Goal: Transaction & Acquisition: Purchase product/service

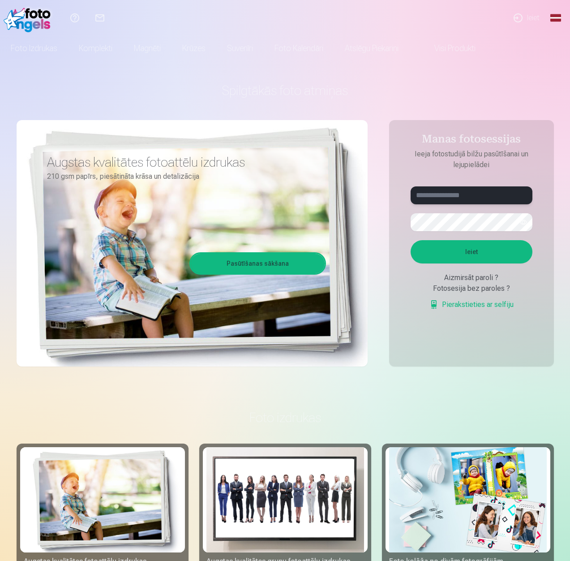
click at [451, 195] on input "text" at bounding box center [472, 195] width 122 height 18
click at [475, 200] on input "text" at bounding box center [472, 195] width 122 height 18
click at [411, 240] on button "Ieiet" at bounding box center [472, 251] width 122 height 23
click at [524, 224] on button "button" at bounding box center [523, 222] width 17 height 17
click at [469, 295] on form "**********" at bounding box center [472, 252] width 140 height 133
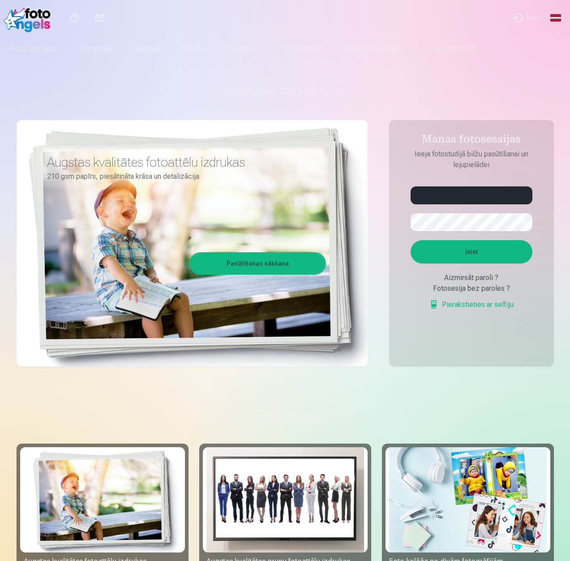
click at [481, 251] on button "Ieiet" at bounding box center [472, 251] width 122 height 23
click at [419, 197] on input "**********" at bounding box center [472, 195] width 122 height 18
type input "**********"
click at [431, 250] on button "Ieiet" at bounding box center [472, 251] width 122 height 23
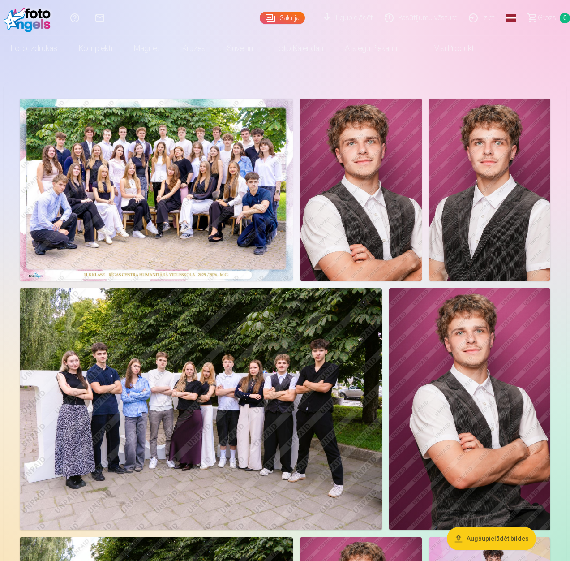
click at [224, 172] on img at bounding box center [156, 190] width 273 height 182
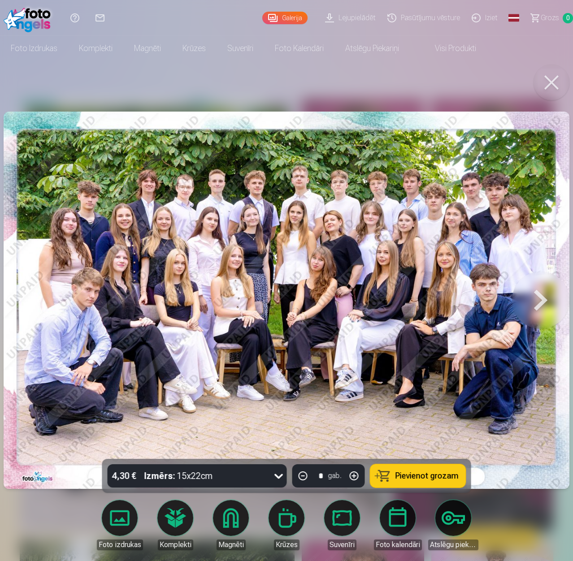
click at [229, 192] on img at bounding box center [286, 300] width 565 height 377
click at [99, 248] on img at bounding box center [286, 300] width 565 height 377
click at [326, 211] on img at bounding box center [286, 300] width 565 height 377
click at [541, 80] on button at bounding box center [551, 83] width 36 height 36
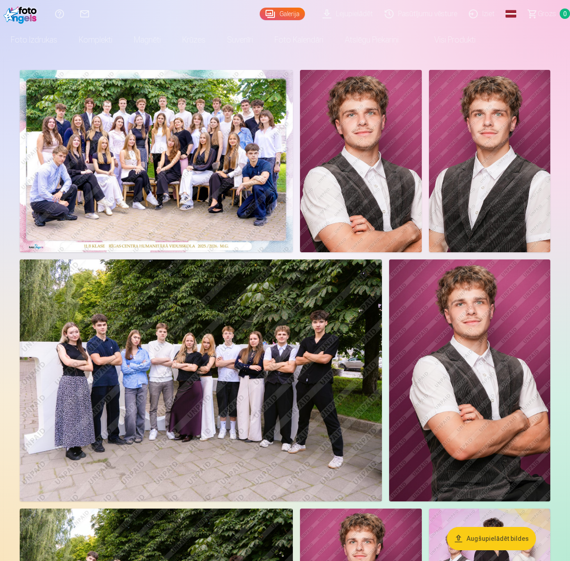
scroll to position [45, 0]
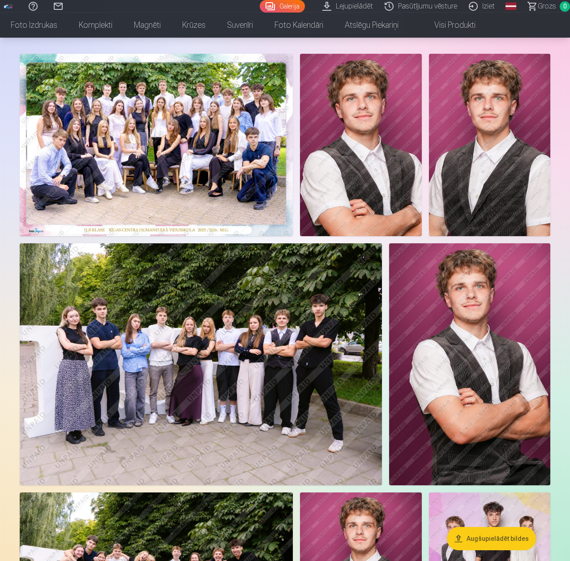
click at [282, 339] on img at bounding box center [201, 363] width 362 height 241
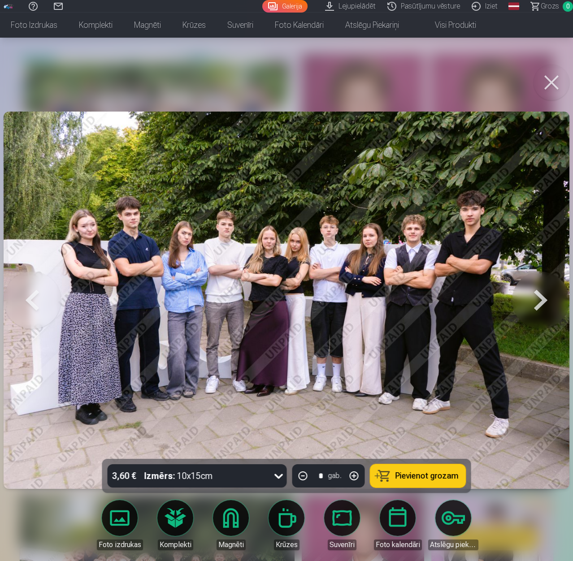
click at [531, 290] on button at bounding box center [540, 300] width 57 height 299
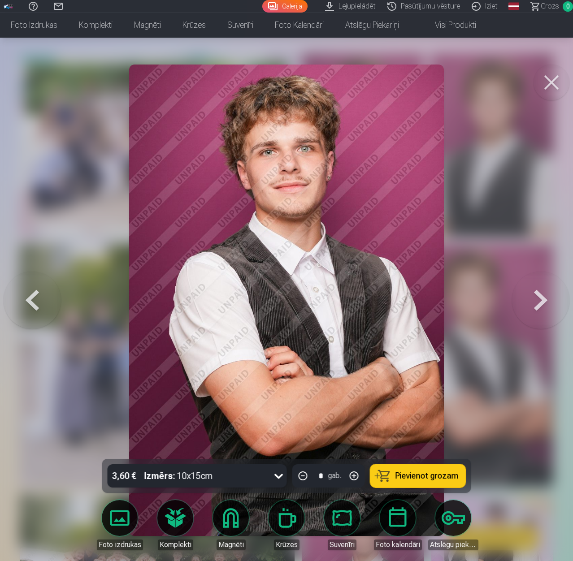
click at [535, 289] on button at bounding box center [540, 300] width 57 height 299
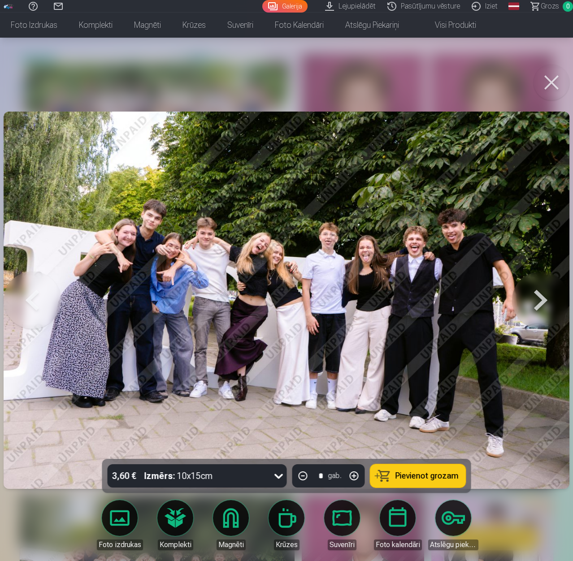
click at [535, 288] on button at bounding box center [540, 300] width 57 height 299
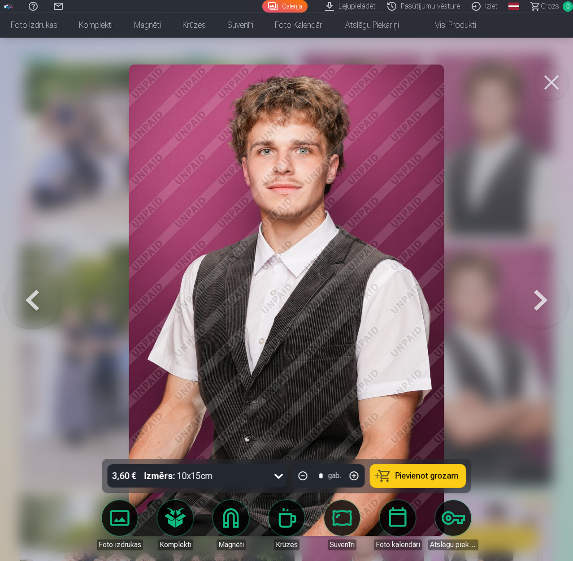
click at [537, 287] on button at bounding box center [540, 300] width 57 height 299
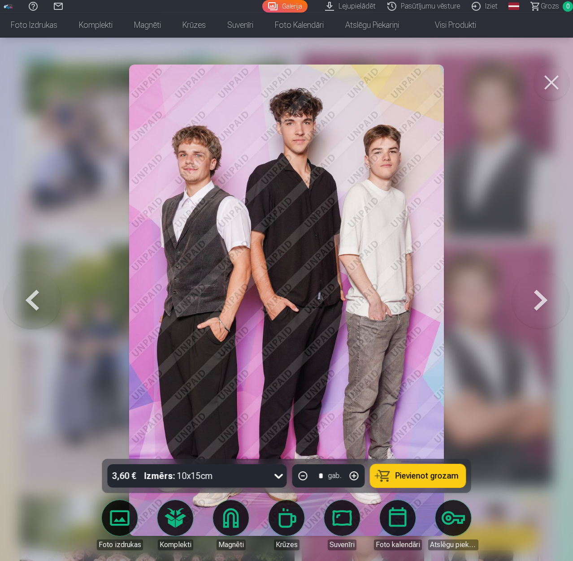
click at [537, 287] on button at bounding box center [540, 300] width 57 height 299
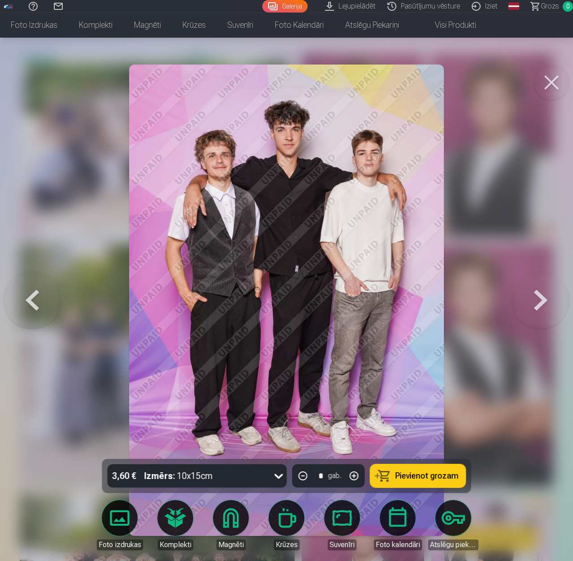
click at [537, 286] on button at bounding box center [540, 300] width 57 height 299
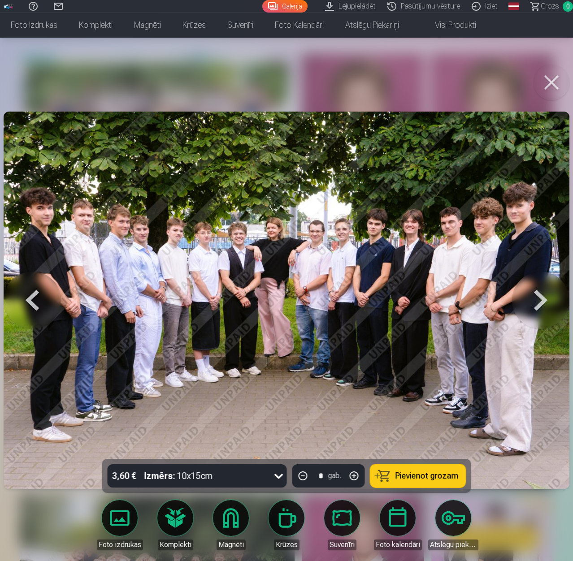
click at [531, 289] on button at bounding box center [540, 300] width 57 height 299
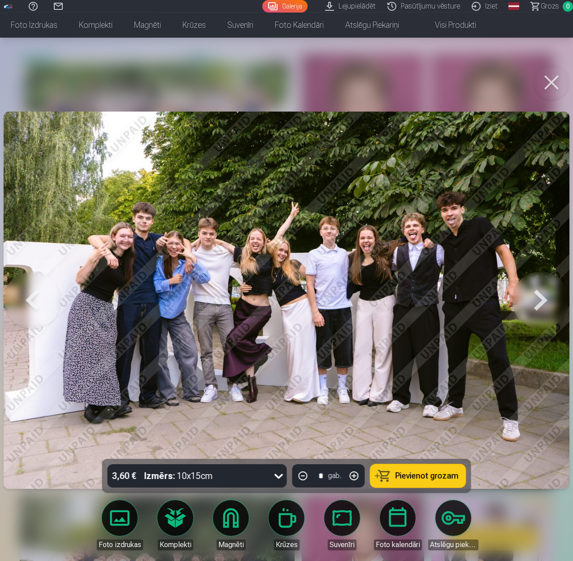
click at [349, 245] on img at bounding box center [286, 300] width 565 height 377
click at [416, 213] on img at bounding box center [286, 300] width 565 height 377
click at [549, 89] on button at bounding box center [551, 83] width 36 height 36
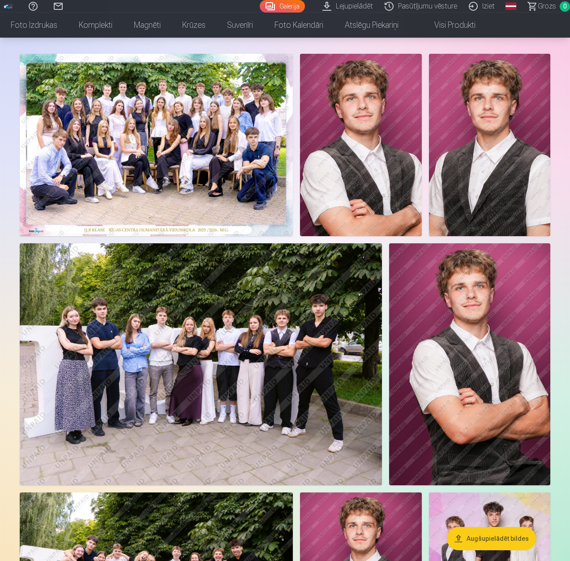
scroll to position [358, 0]
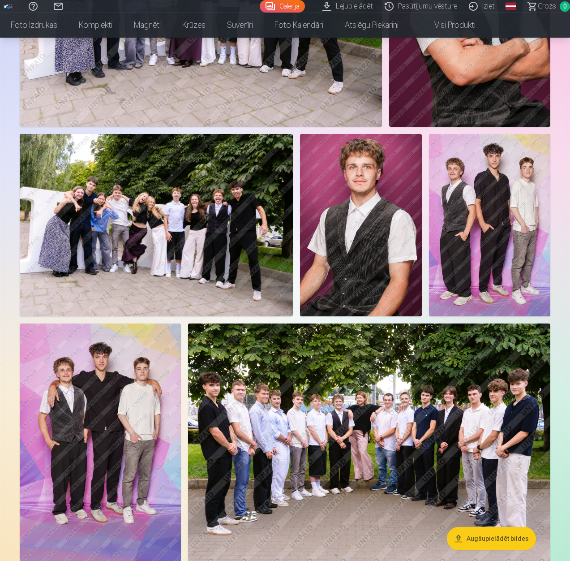
click at [485, 253] on img at bounding box center [489, 225] width 121 height 182
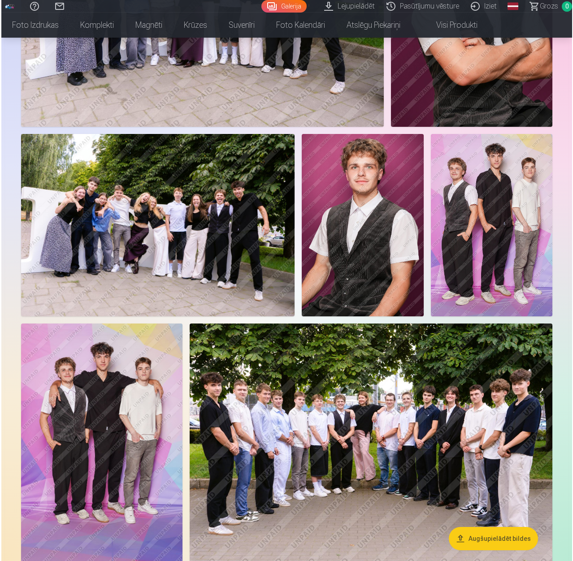
scroll to position [404, 0]
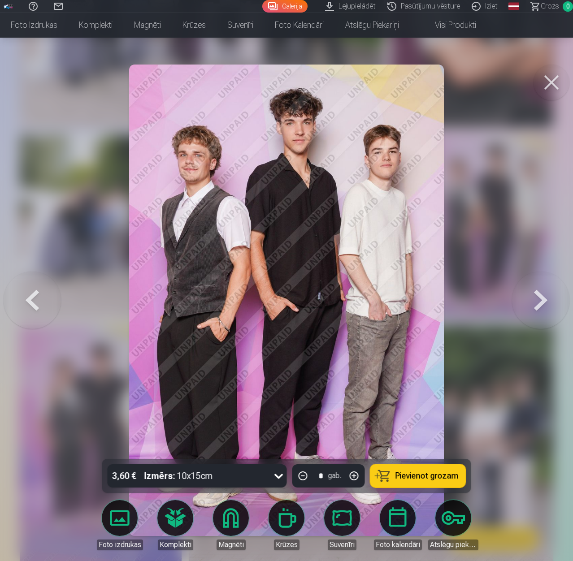
click at [547, 78] on button at bounding box center [551, 83] width 36 height 36
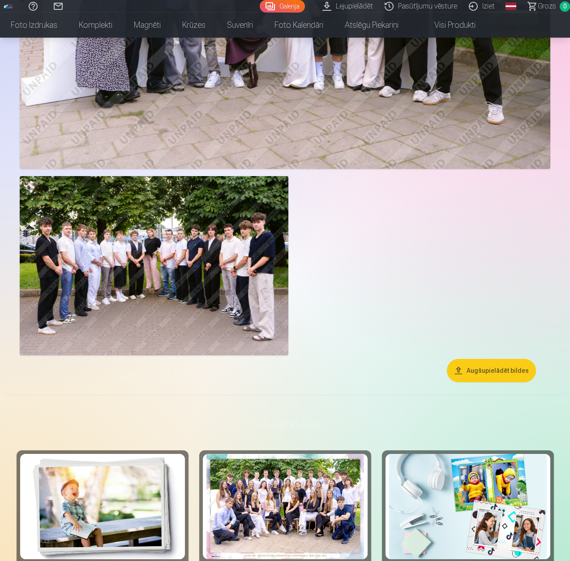
scroll to position [1165, 0]
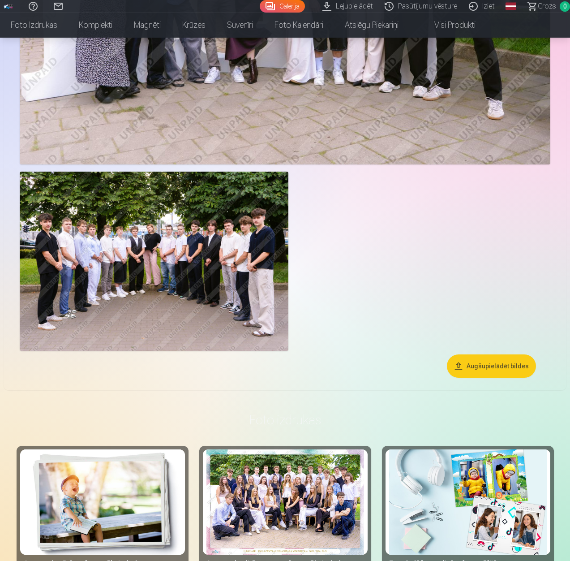
click at [186, 288] on img at bounding box center [154, 261] width 269 height 179
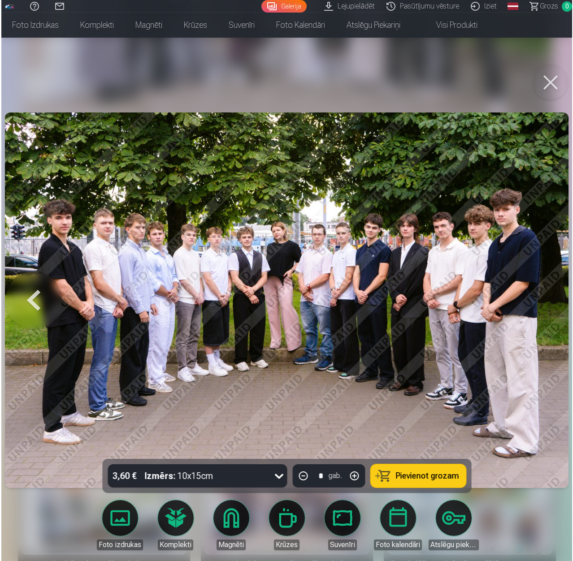
scroll to position [1168, 0]
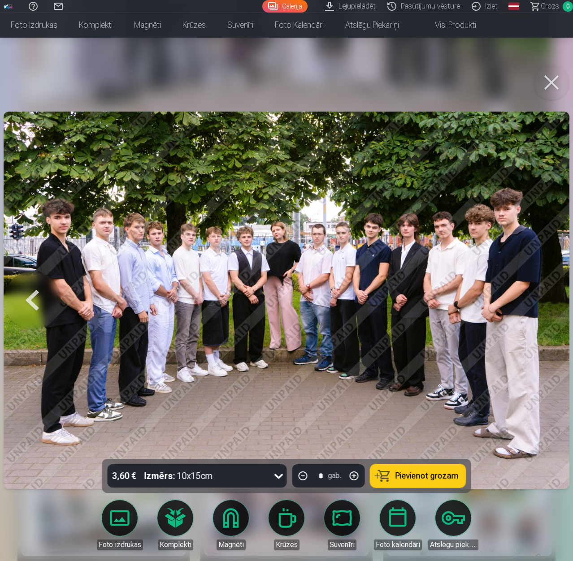
click at [546, 73] on button at bounding box center [551, 83] width 36 height 36
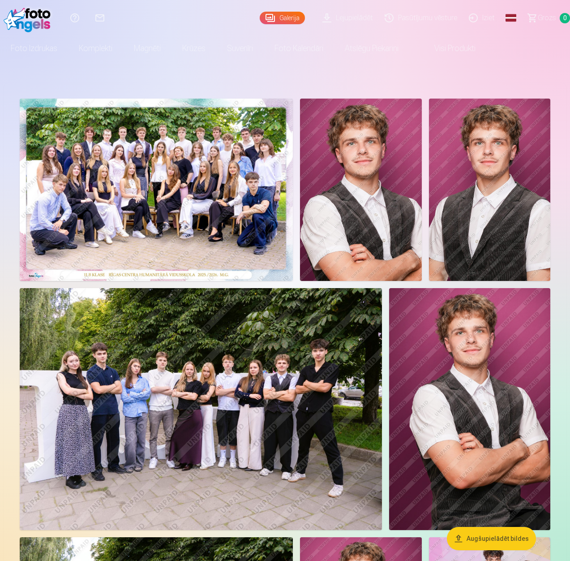
click at [159, 196] on img at bounding box center [156, 190] width 273 height 182
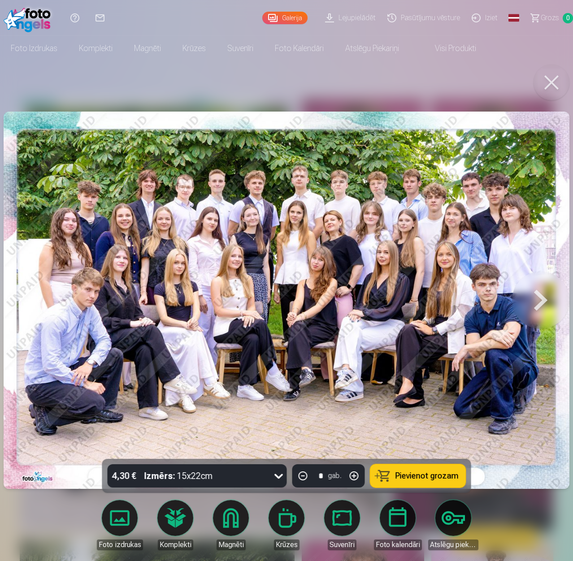
click at [263, 183] on img at bounding box center [286, 300] width 565 height 377
click at [273, 173] on img at bounding box center [286, 300] width 565 height 377
click at [307, 225] on img at bounding box center [286, 300] width 565 height 377
click at [560, 79] on button at bounding box center [551, 83] width 36 height 36
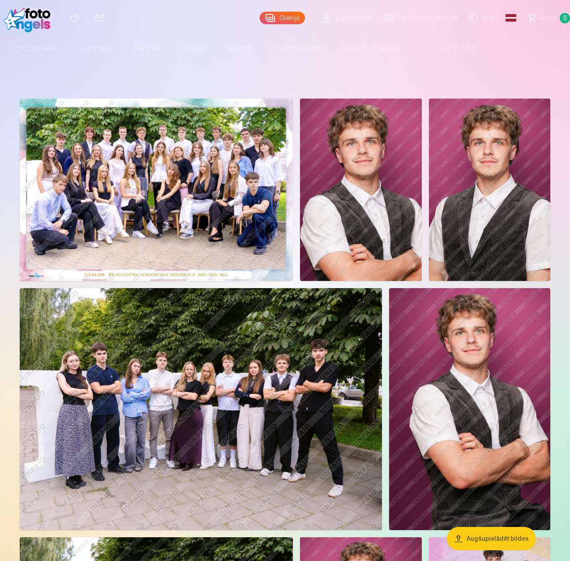
click at [505, 416] on img at bounding box center [469, 409] width 161 height 242
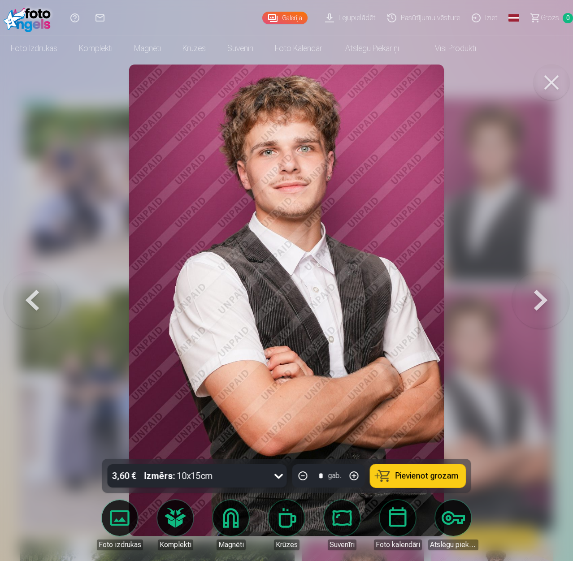
click at [561, 90] on button at bounding box center [551, 83] width 36 height 36
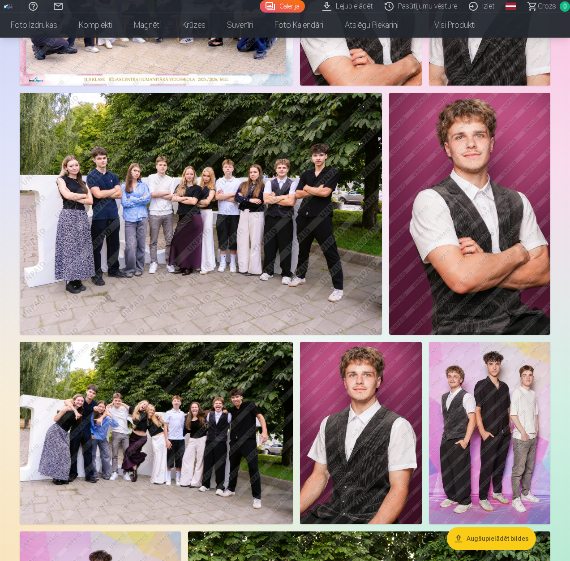
scroll to position [269, 0]
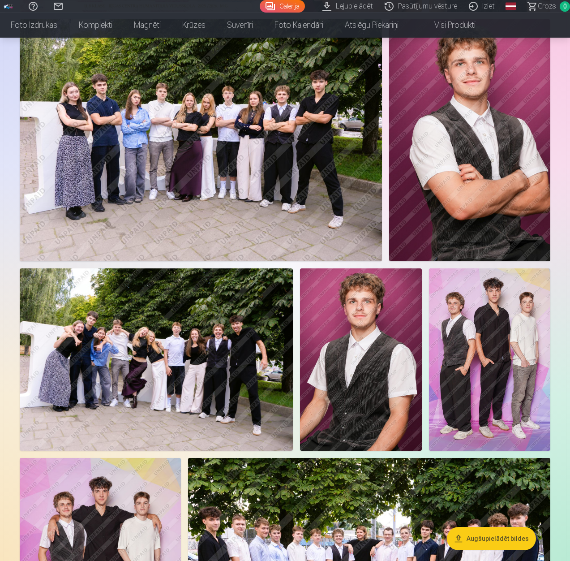
click at [267, 178] on img at bounding box center [201, 139] width 362 height 241
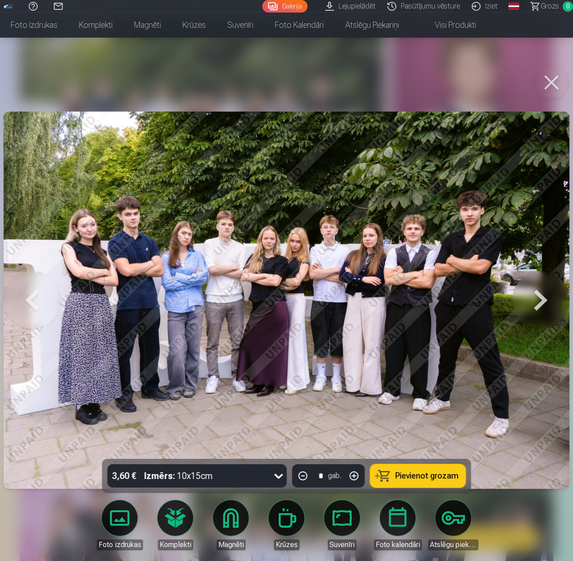
click at [424, 284] on img at bounding box center [286, 300] width 565 height 377
click at [418, 276] on img at bounding box center [286, 300] width 565 height 377
click at [427, 280] on img at bounding box center [286, 300] width 565 height 377
click at [396, 285] on img at bounding box center [286, 300] width 565 height 377
click at [555, 82] on button at bounding box center [551, 83] width 36 height 36
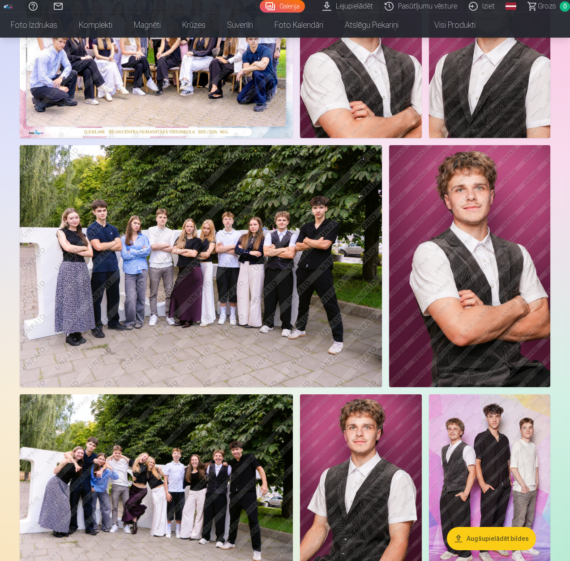
scroll to position [134, 0]
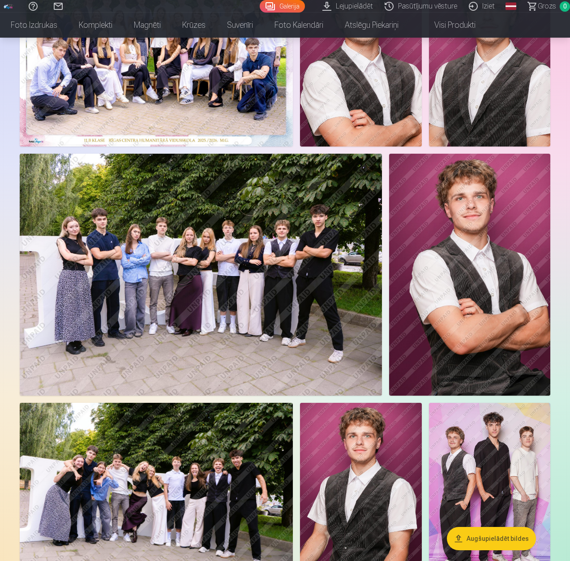
click at [477, 262] on img at bounding box center [469, 275] width 161 height 242
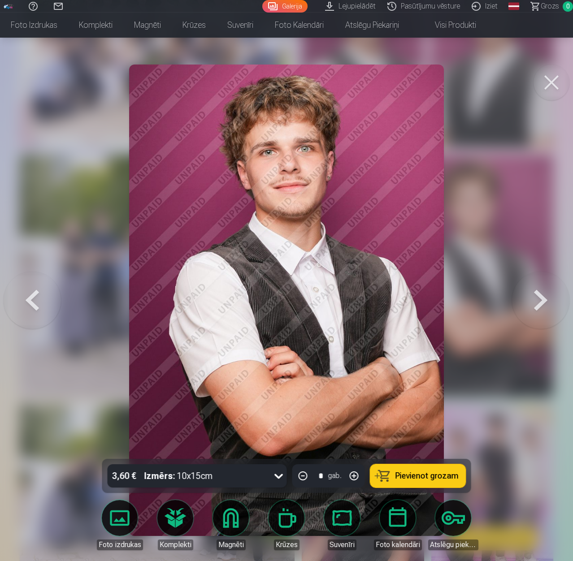
click at [561, 87] on button at bounding box center [551, 83] width 36 height 36
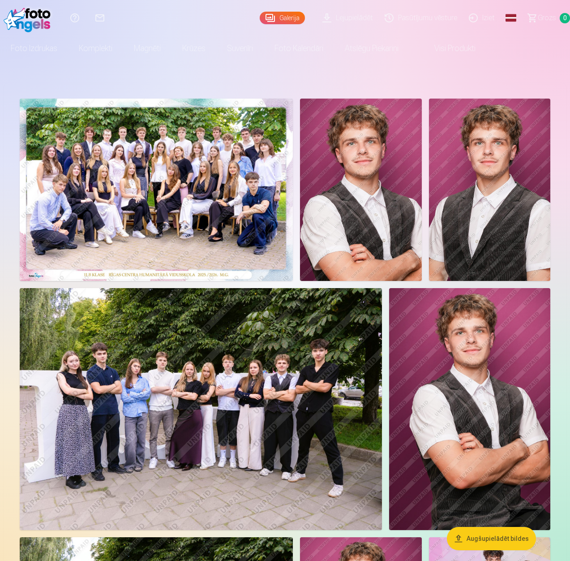
click at [380, 172] on img at bounding box center [360, 190] width 121 height 182
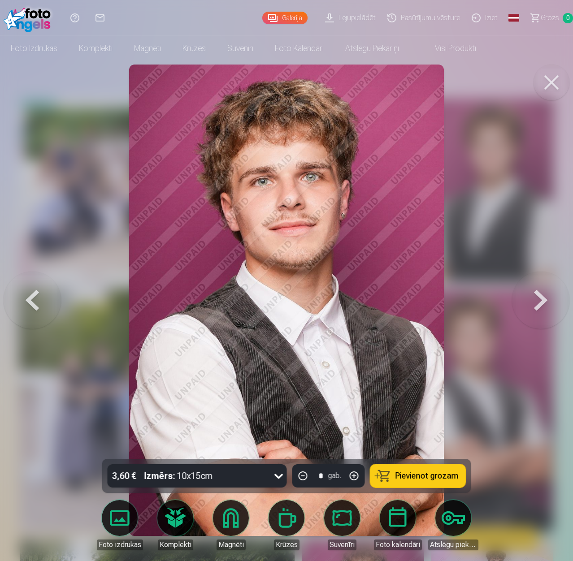
click at [551, 283] on button at bounding box center [540, 300] width 57 height 299
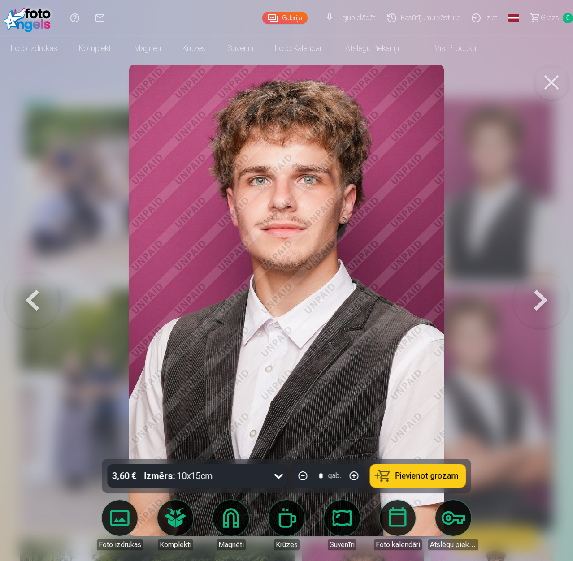
click at [543, 69] on button at bounding box center [551, 83] width 36 height 36
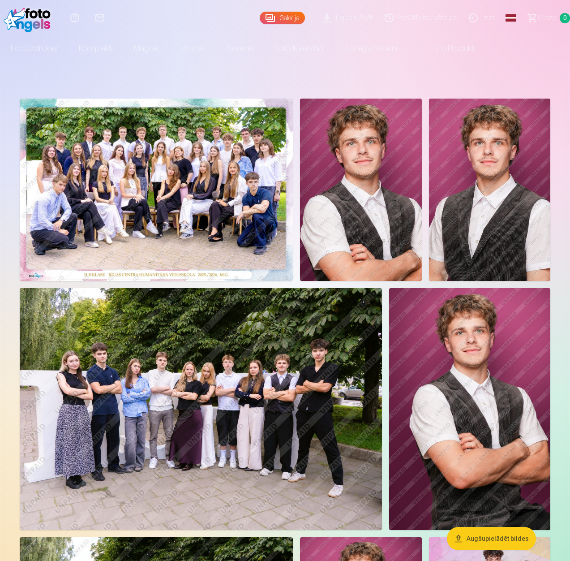
click at [370, 156] on img at bounding box center [360, 190] width 121 height 182
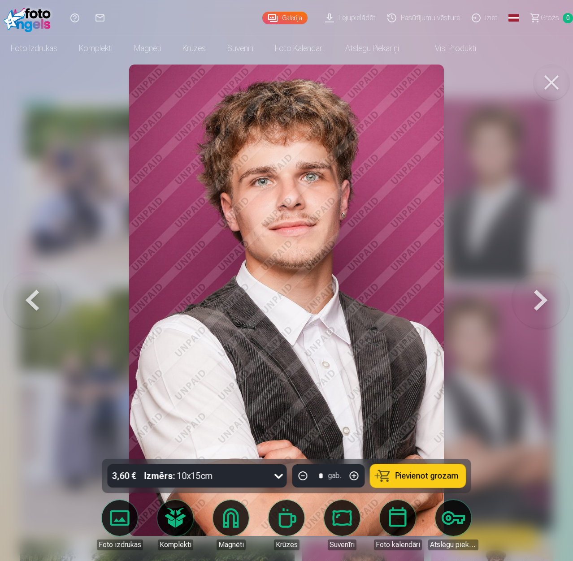
click at [543, 297] on button at bounding box center [540, 300] width 57 height 299
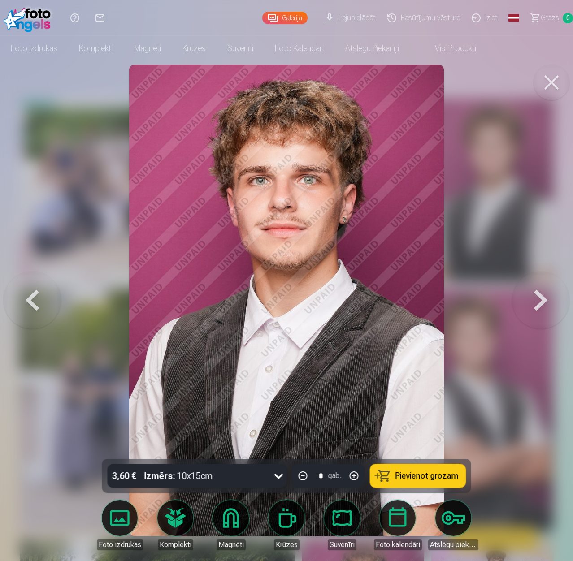
click at [550, 72] on button at bounding box center [551, 83] width 36 height 36
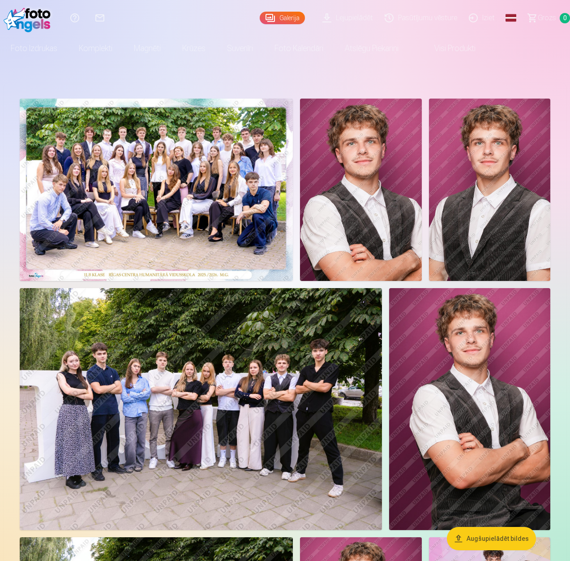
click at [467, 350] on img at bounding box center [469, 409] width 161 height 242
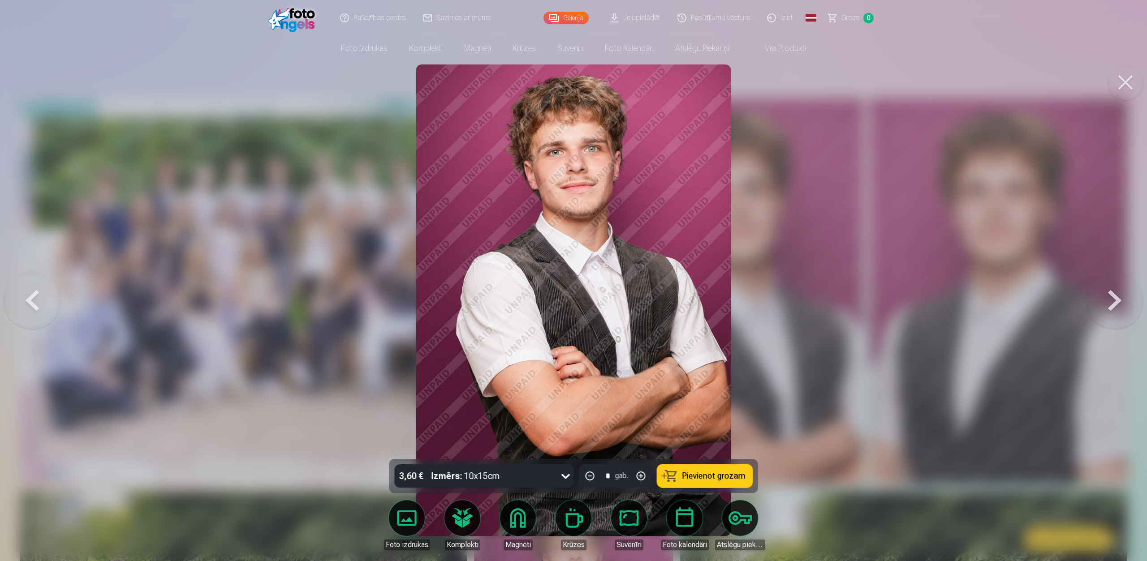
click at [570, 87] on div at bounding box center [573, 280] width 1147 height 561
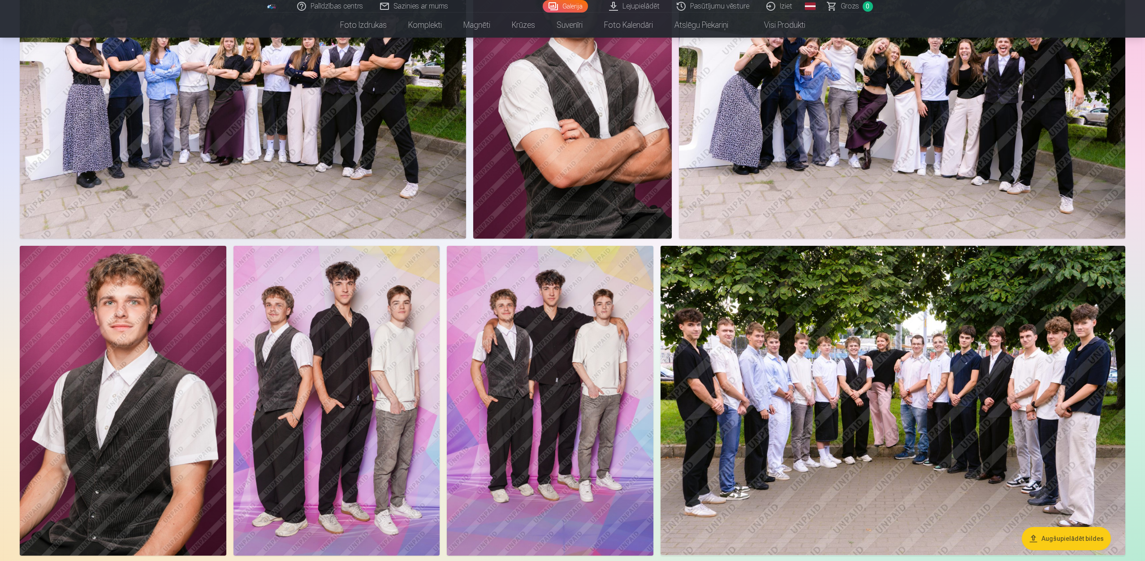
scroll to position [672, 0]
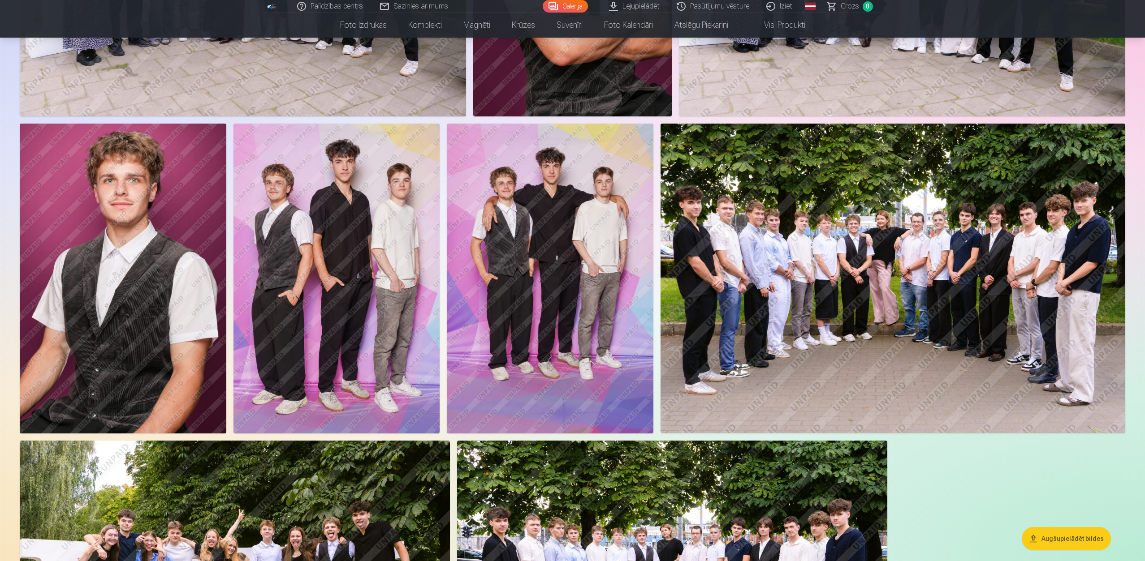
click at [129, 271] on img at bounding box center [123, 279] width 207 height 310
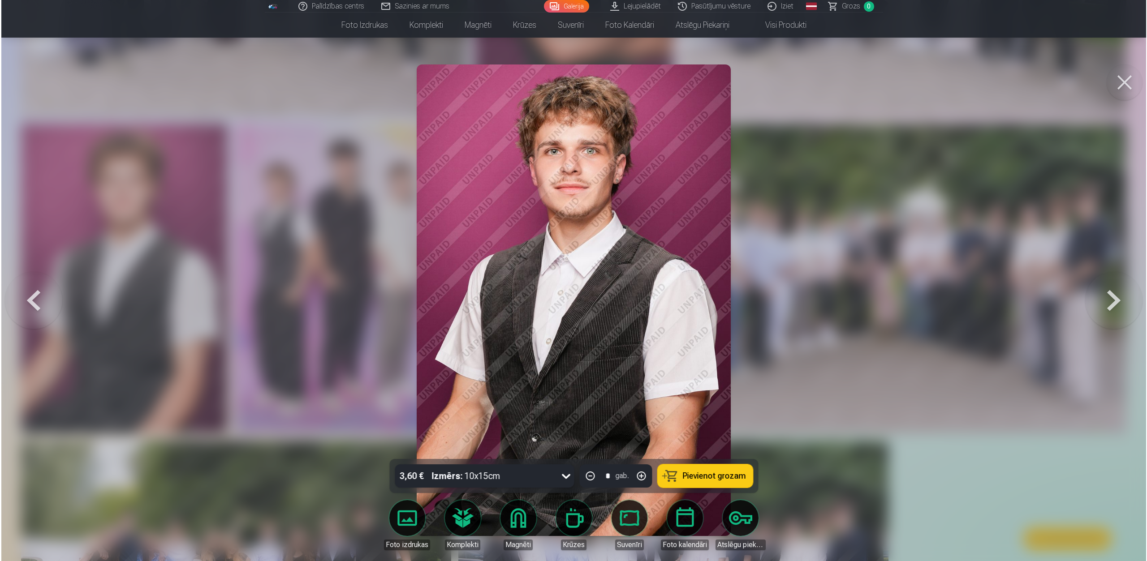
scroll to position [673, 0]
click at [570, 293] on button at bounding box center [1114, 301] width 57 height 300
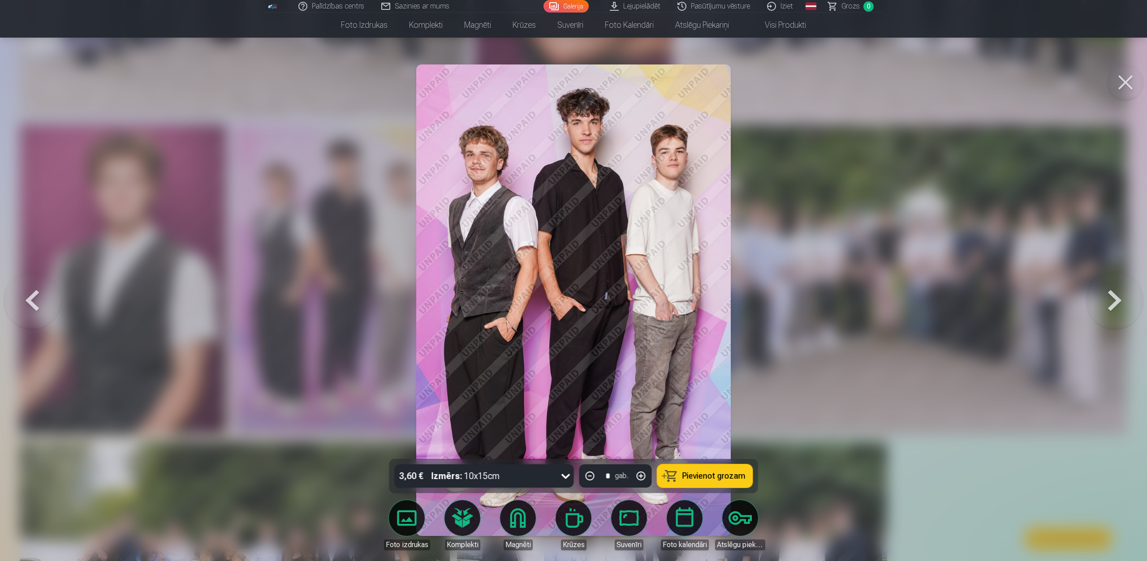
click at [570, 294] on button at bounding box center [1114, 301] width 57 height 300
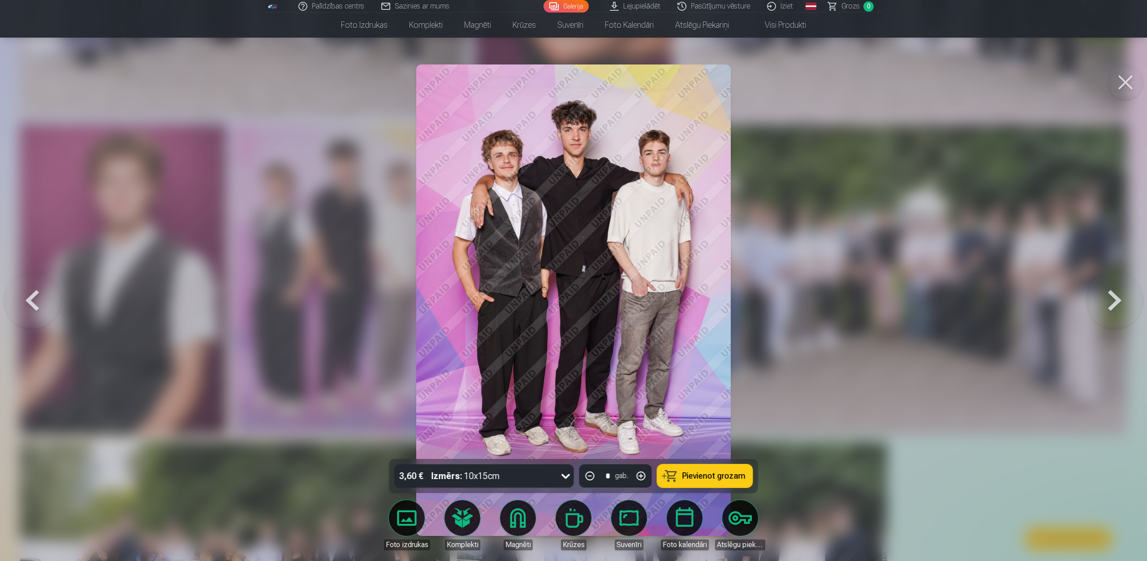
click at [570, 81] on button at bounding box center [1125, 83] width 36 height 36
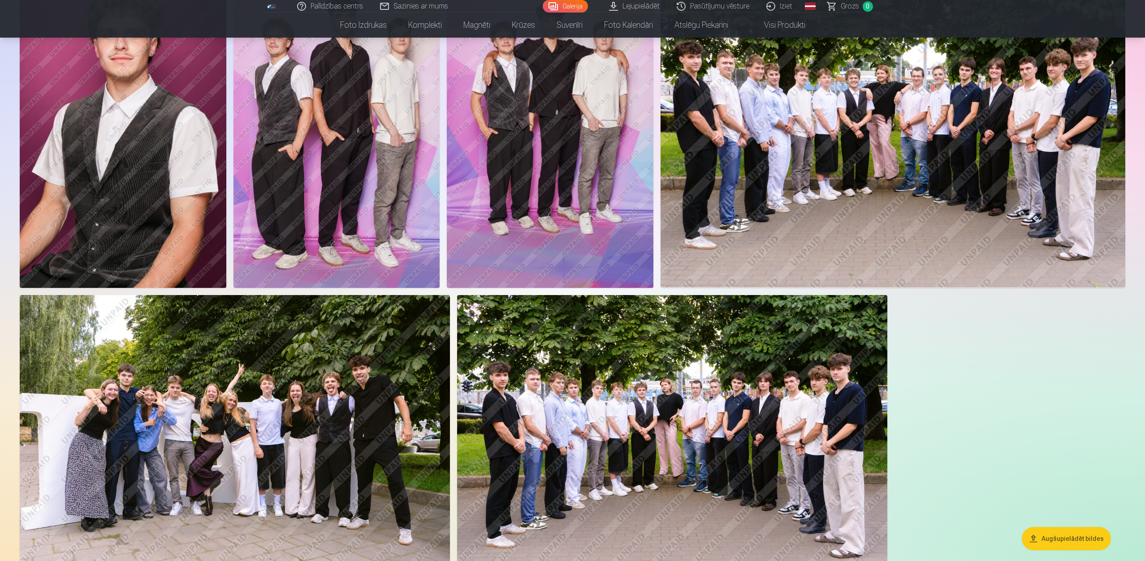
scroll to position [851, 0]
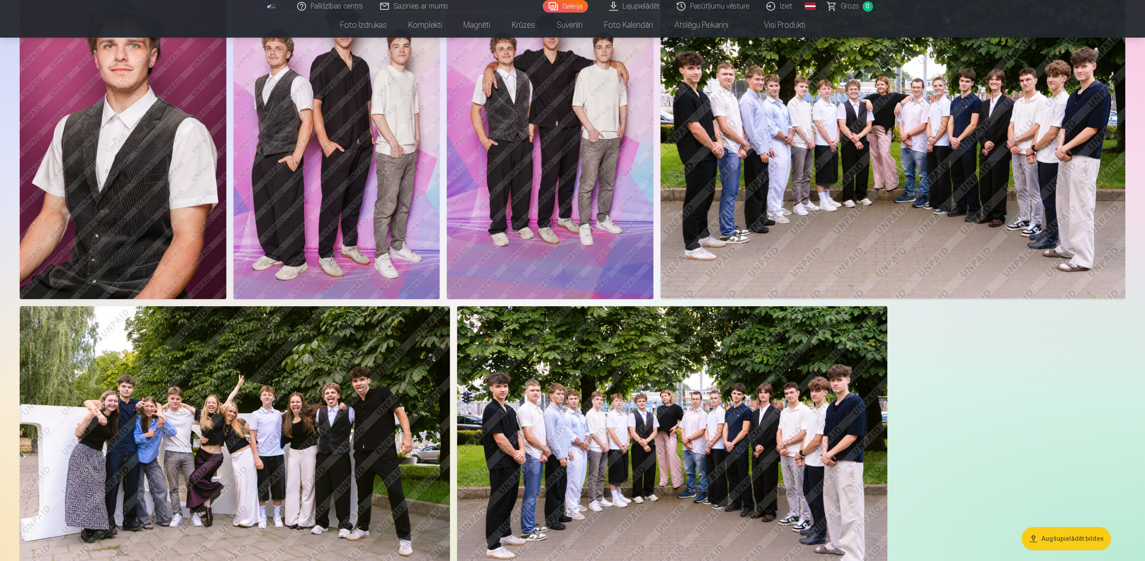
click at [318, 396] on img at bounding box center [235, 449] width 430 height 287
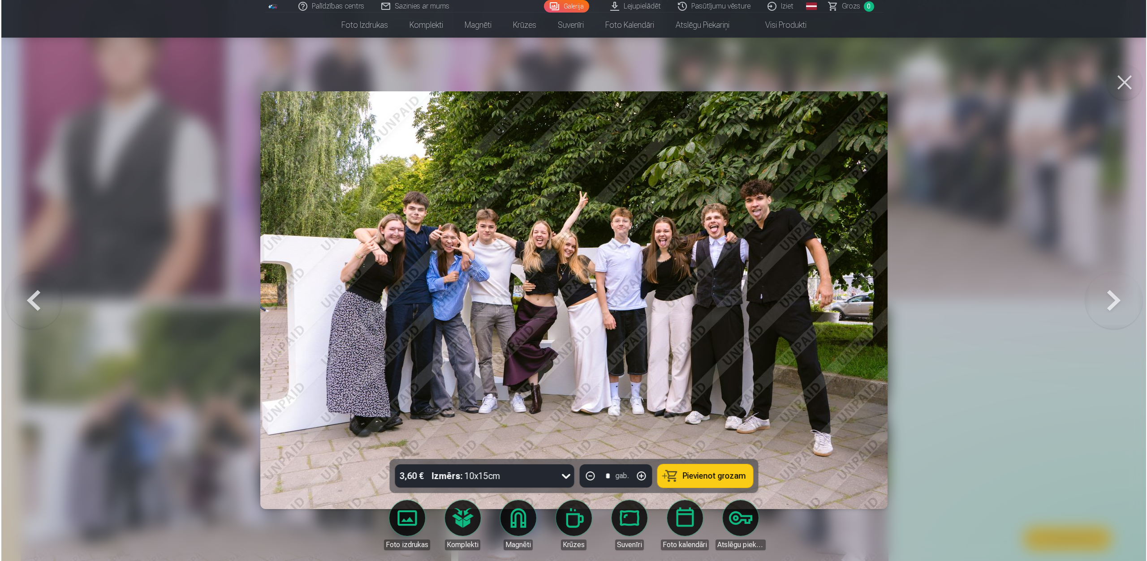
scroll to position [808, 0]
click at [570, 263] on img at bounding box center [573, 300] width 627 height 418
click at [570, 74] on button at bounding box center [1125, 83] width 36 height 36
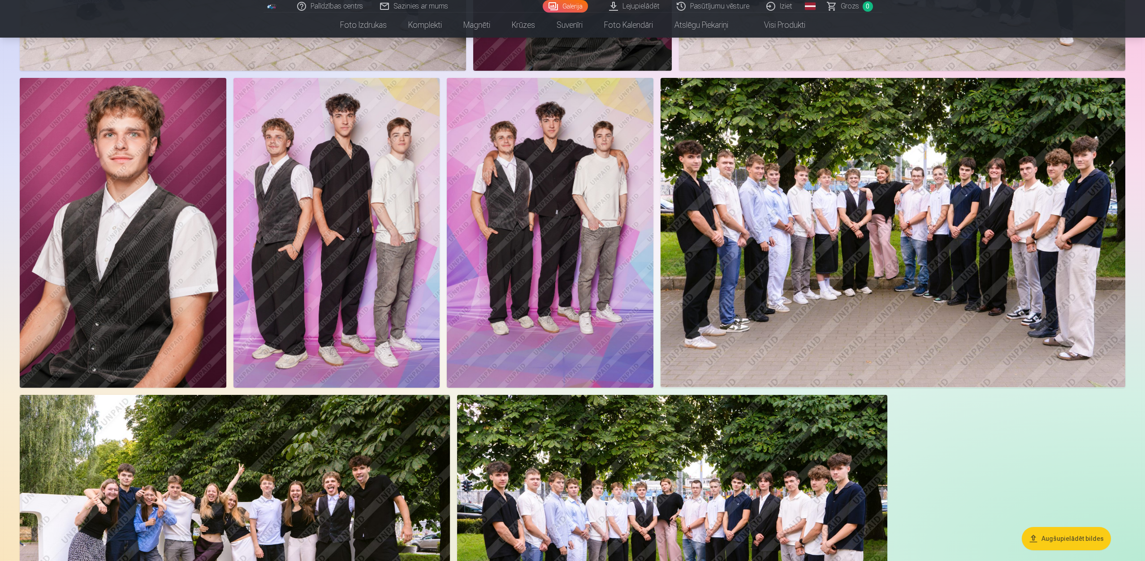
scroll to position [1030, 0]
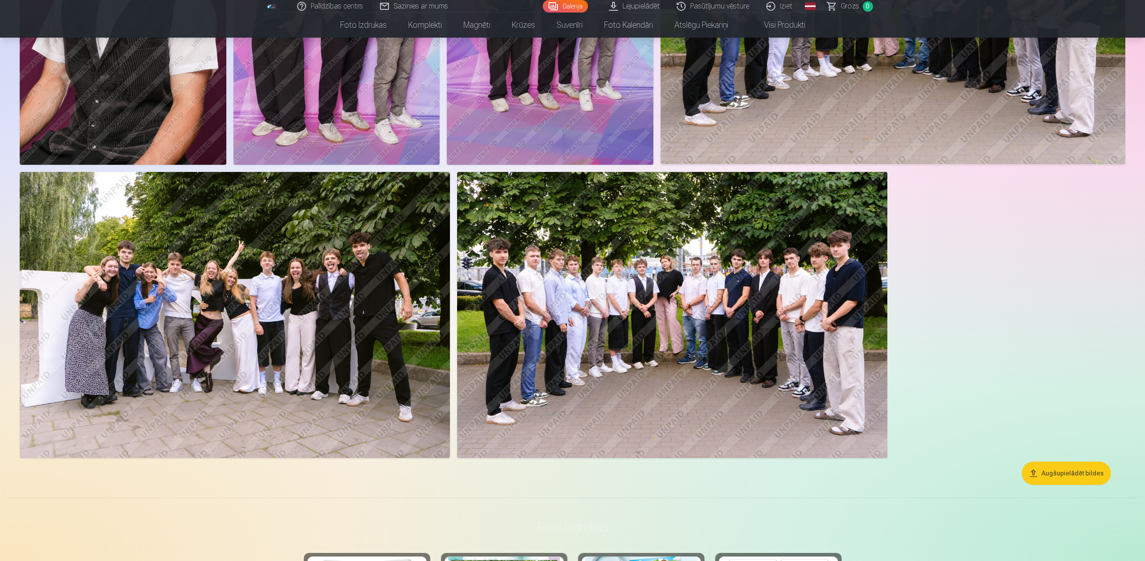
click at [570, 308] on img at bounding box center [672, 315] width 430 height 287
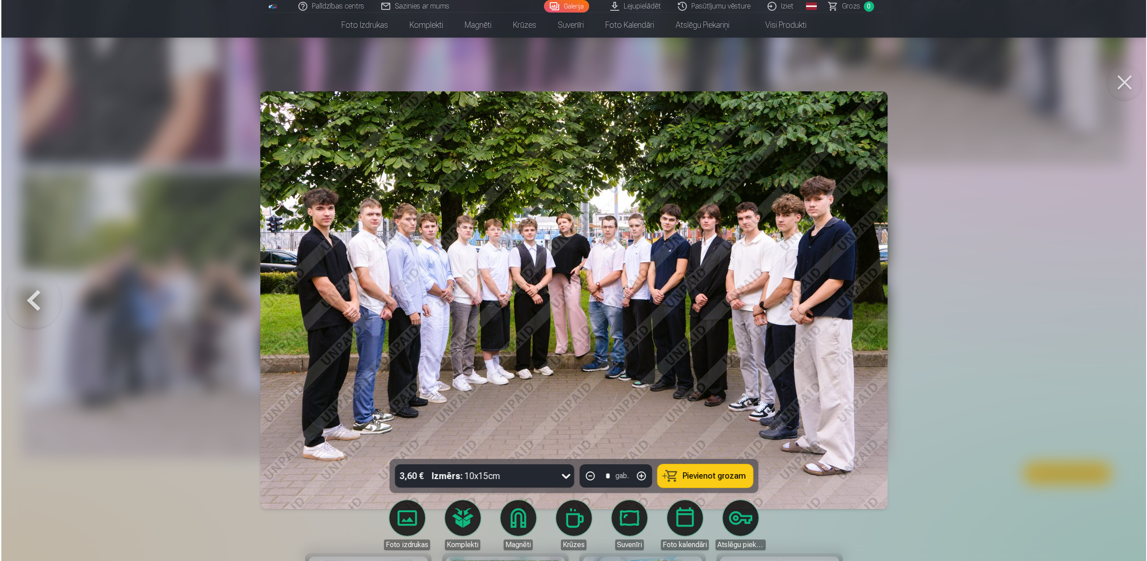
scroll to position [942, 0]
click at [570, 272] on div at bounding box center [573, 280] width 1147 height 561
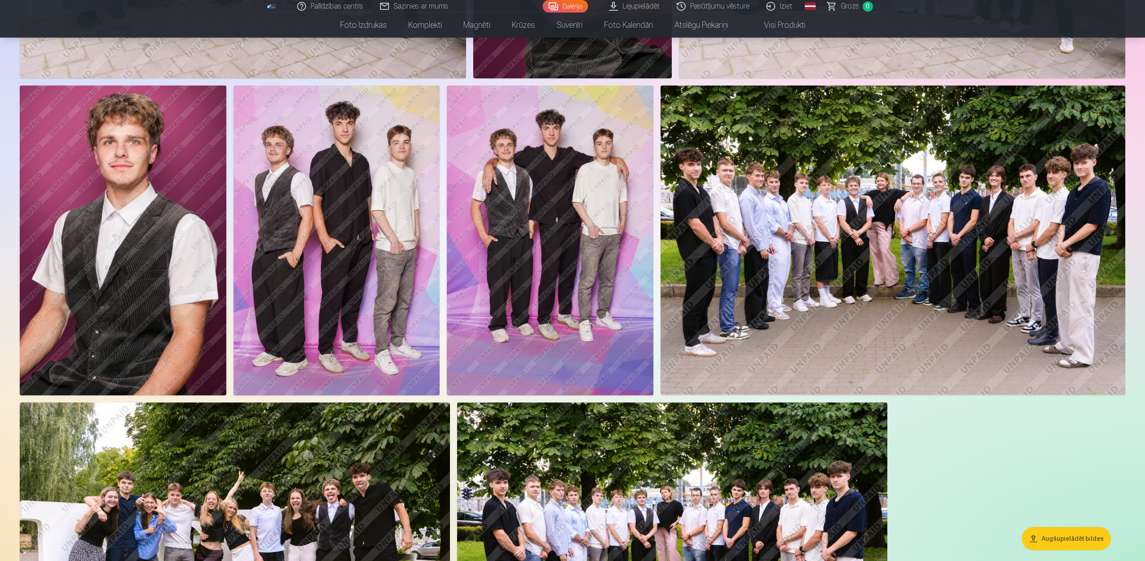
scroll to position [672, 0]
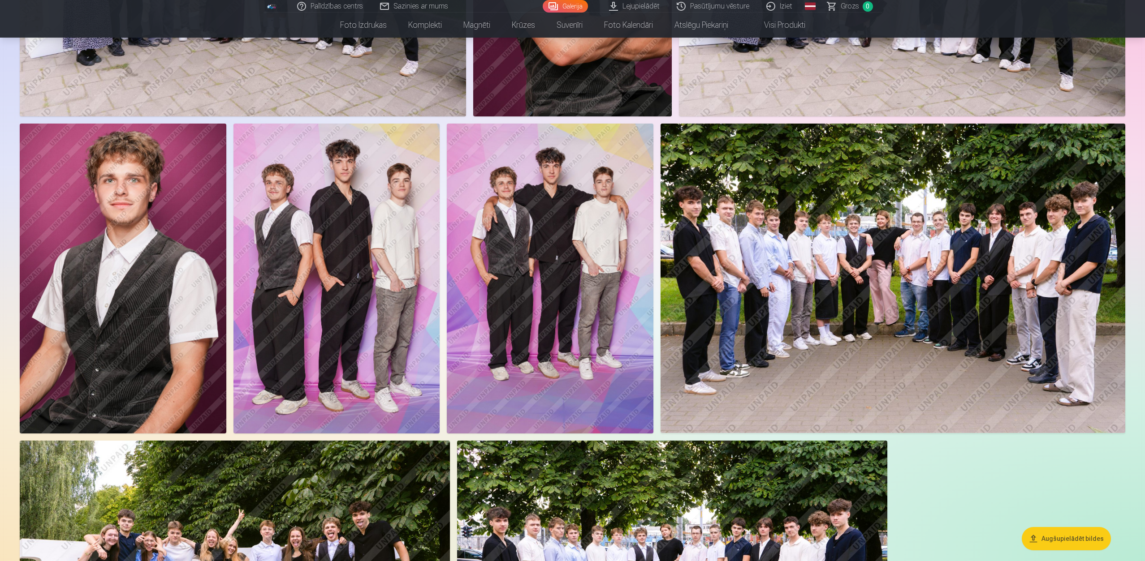
click at [62, 284] on img at bounding box center [123, 279] width 207 height 310
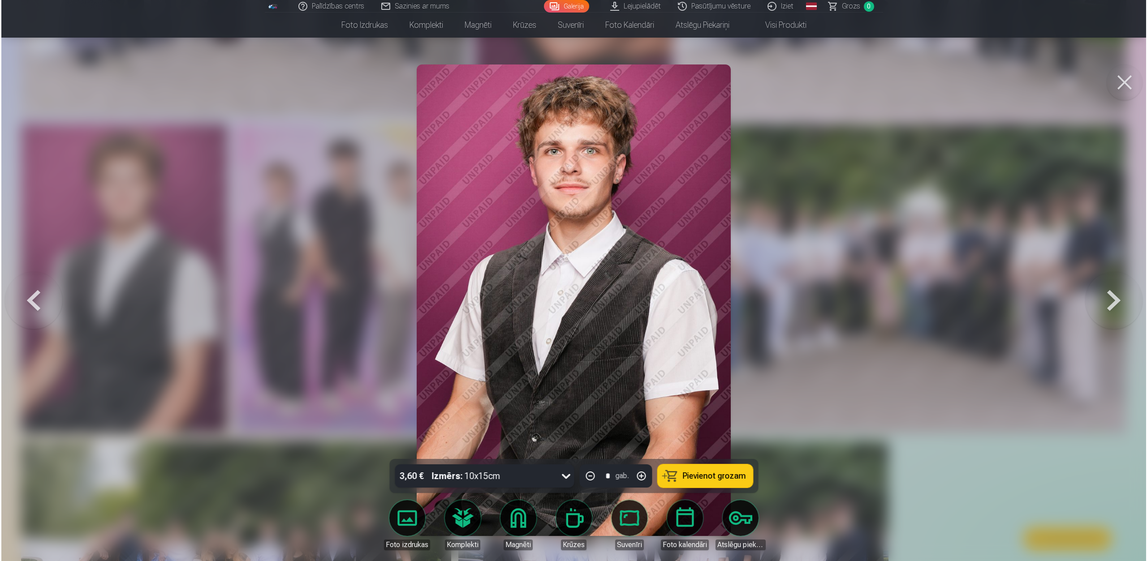
scroll to position [673, 0]
click at [570, 197] on div at bounding box center [573, 280] width 1147 height 561
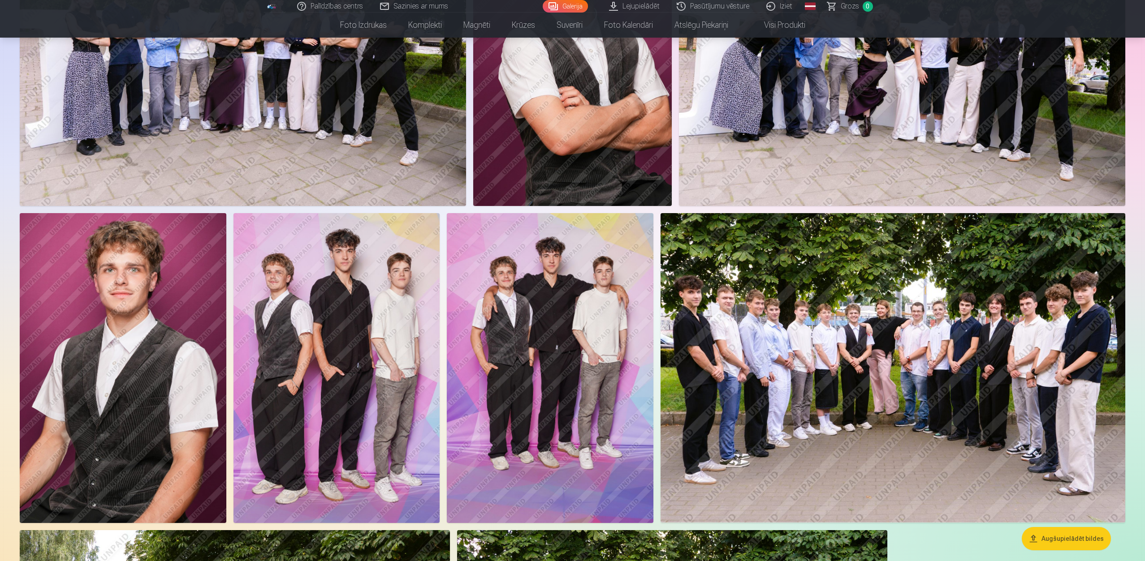
click at [524, 277] on img at bounding box center [550, 368] width 207 height 310
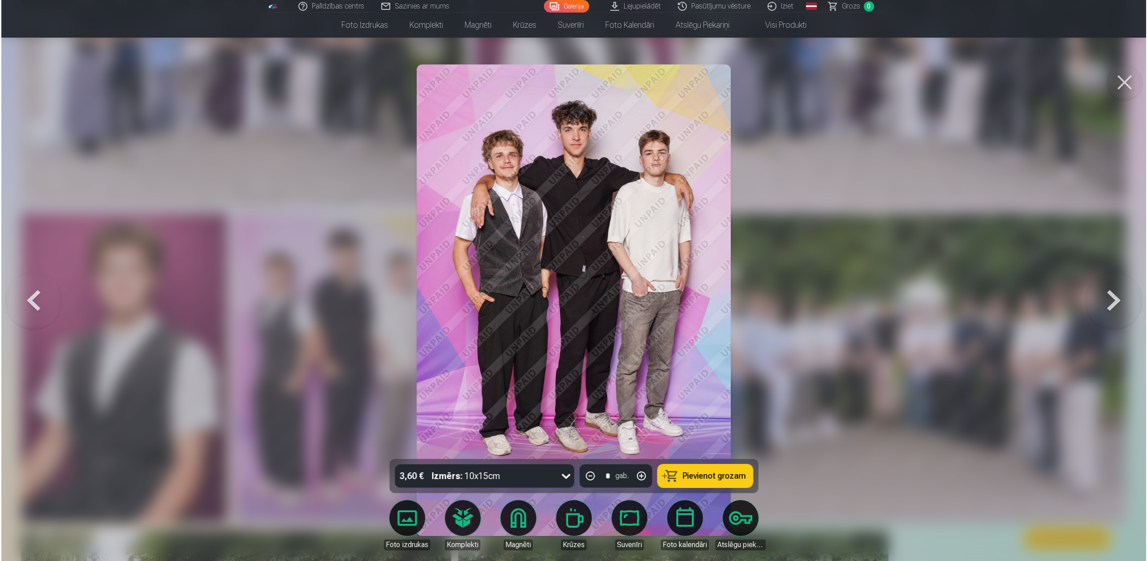
scroll to position [583, 0]
click at [570, 228] on div at bounding box center [573, 280] width 1147 height 561
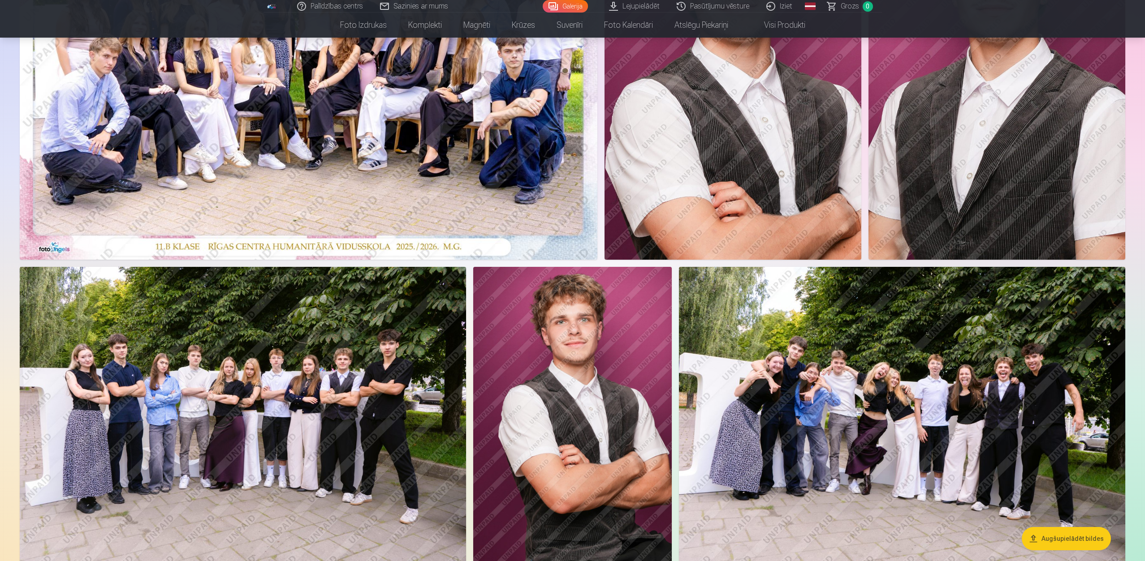
scroll to position [45, 0]
